Goal: Share content

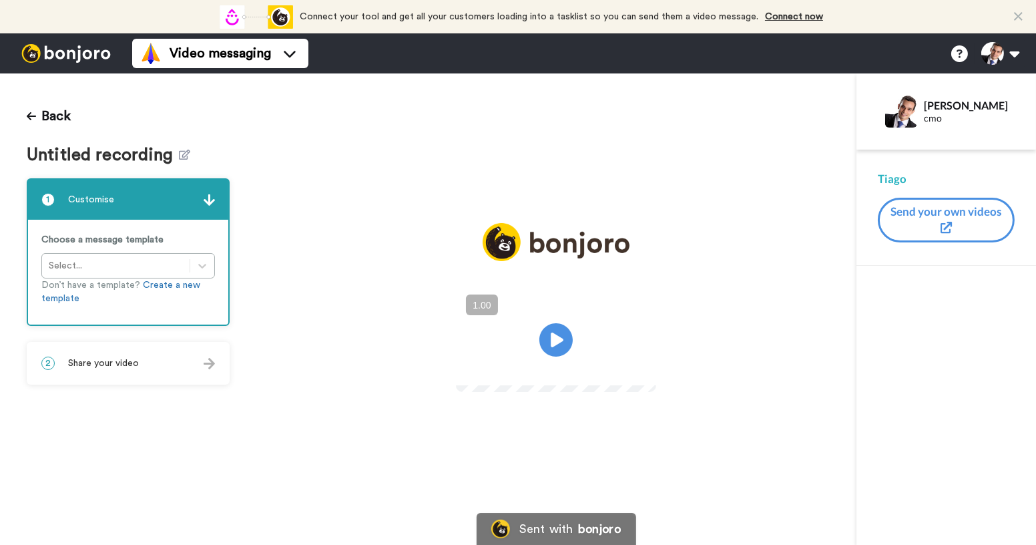
click at [218, 369] on div "2 Share your video" at bounding box center [128, 363] width 200 height 40
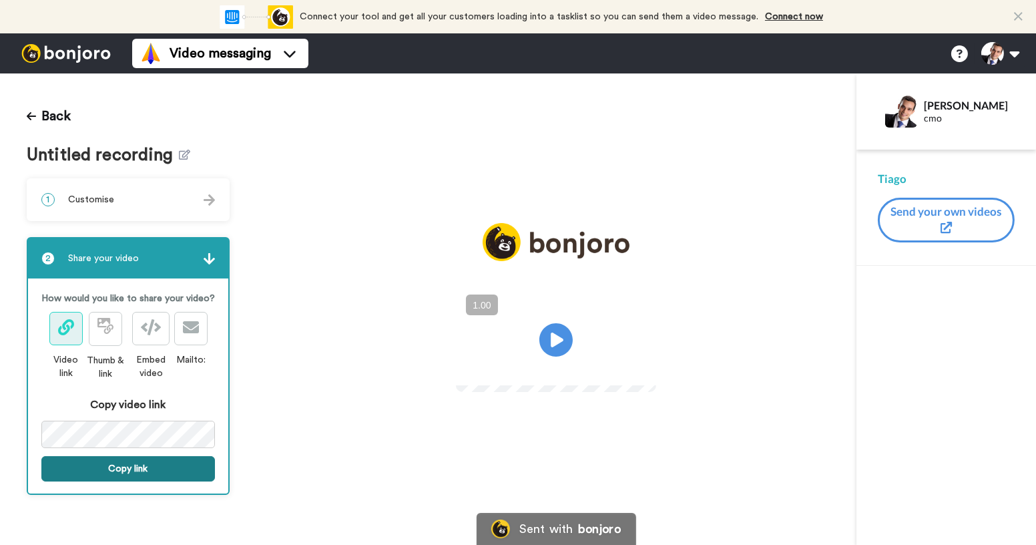
click at [156, 469] on button "Copy link" at bounding box center [128, 468] width 174 height 25
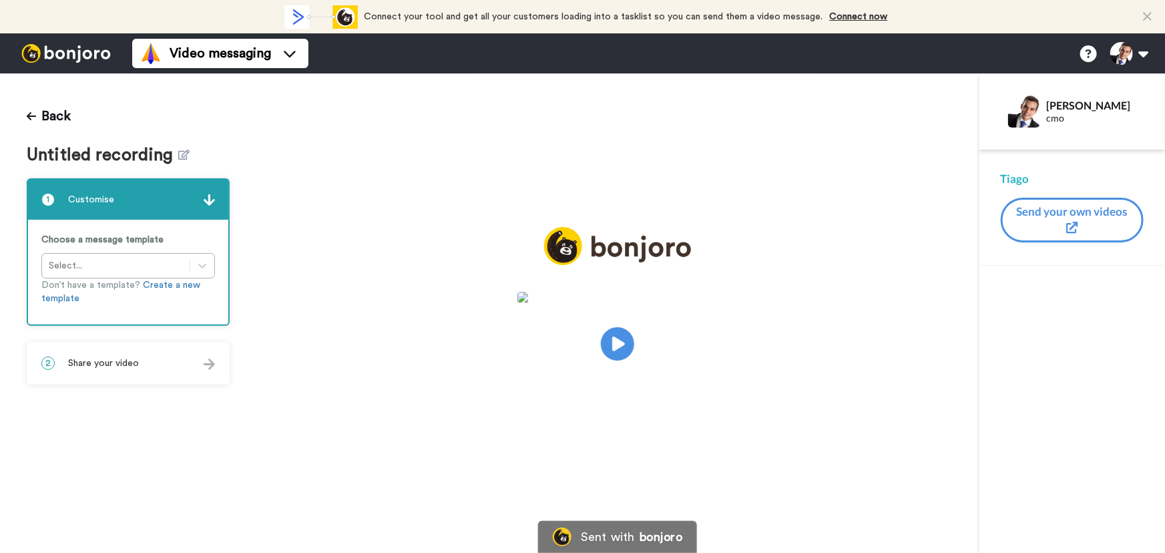
drag, startPoint x: 0, startPoint y: 0, endPoint x: 139, endPoint y: 447, distance: 468.2
click at [135, 372] on div "2 Share your video" at bounding box center [128, 363] width 200 height 40
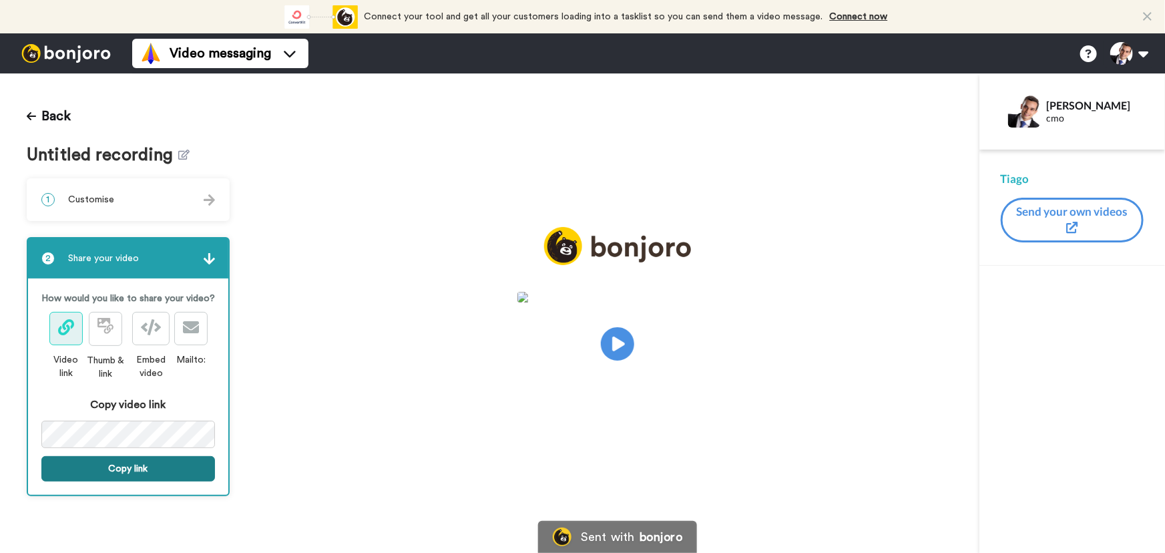
click at [138, 472] on button "Copy link" at bounding box center [128, 468] width 174 height 25
